Goal: Book appointment/travel/reservation

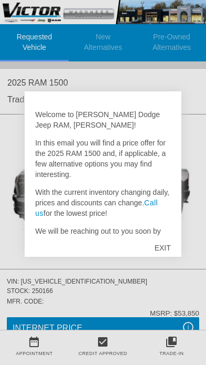
click at [161, 252] on div "EXIT" at bounding box center [162, 247] width 37 height 31
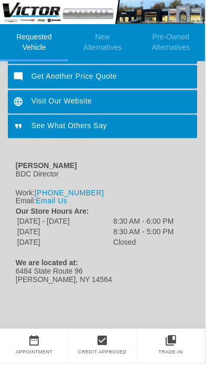
scroll to position [485, 0]
click at [37, 345] on icon "date_range" at bounding box center [34, 341] width 69 height 13
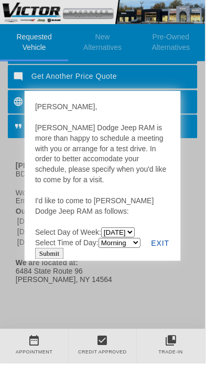
click at [135, 234] on select "[DATE] [DATE] [DATE] [DATE] [DATE] [DATE]" at bounding box center [119, 233] width 34 height 10
select select "[DATE]"
click at [130, 246] on select "Morning Afternoon Evening" at bounding box center [120, 244] width 42 height 10
select select "Afternoon"
click at [58, 257] on input "Submit" at bounding box center [49, 255] width 29 height 12
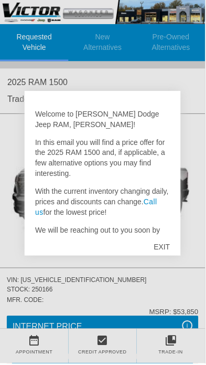
click at [160, 242] on div "EXIT" at bounding box center [162, 247] width 37 height 31
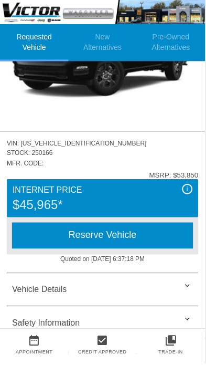
scroll to position [139, 0]
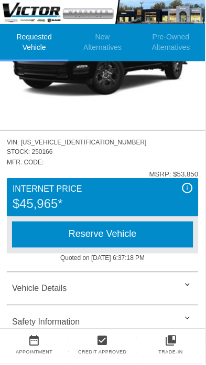
click at [129, 237] on div "Reserve Vehicle" at bounding box center [103, 235] width 182 height 26
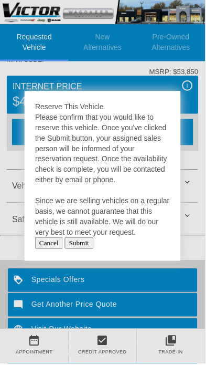
scroll to position [241, 0]
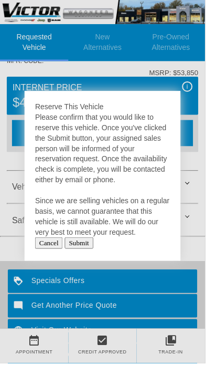
click at [191, 100] on div at bounding box center [103, 182] width 206 height 365
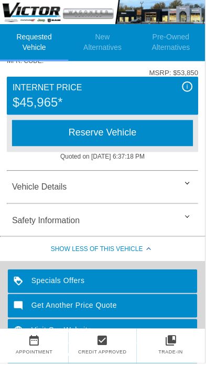
click at [183, 188] on div "Vehicle Details" at bounding box center [103, 187] width 192 height 25
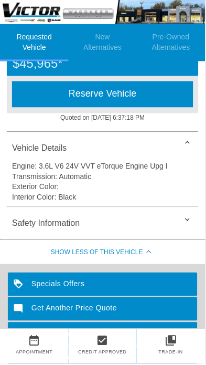
scroll to position [281, 0]
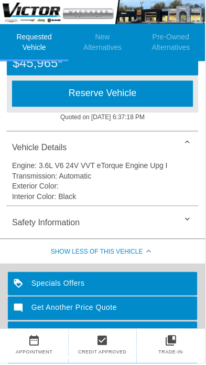
click at [177, 227] on div "Safety Information" at bounding box center [103, 223] width 192 height 25
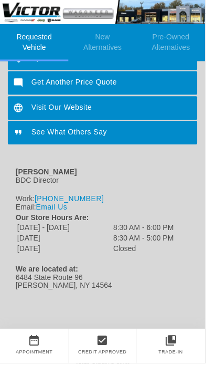
scroll to position [591, 0]
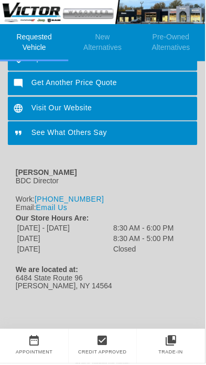
click at [172, 348] on icon "collections_bookmark" at bounding box center [171, 341] width 69 height 13
